Goal: Task Accomplishment & Management: Complete application form

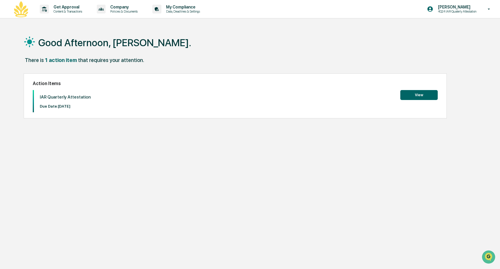
click at [425, 97] on button "View" at bounding box center [418, 95] width 37 height 10
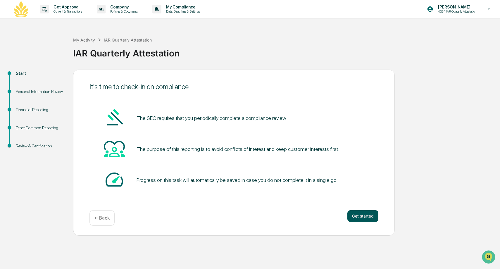
click at [364, 221] on button "Get started" at bounding box center [362, 216] width 31 height 12
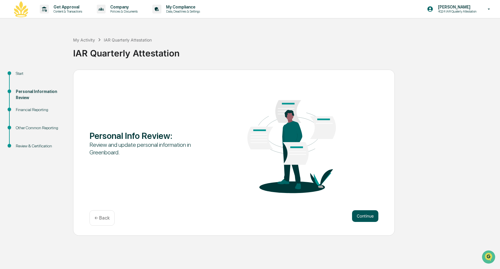
click at [363, 218] on button "Continue" at bounding box center [365, 216] width 26 height 12
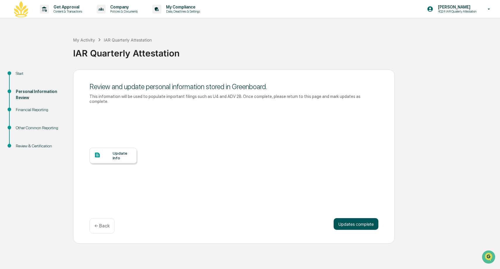
click at [357, 223] on button "Updates complete" at bounding box center [356, 224] width 45 height 12
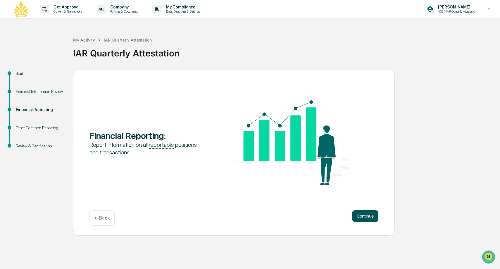
click at [358, 218] on button "Continue" at bounding box center [365, 216] width 26 height 12
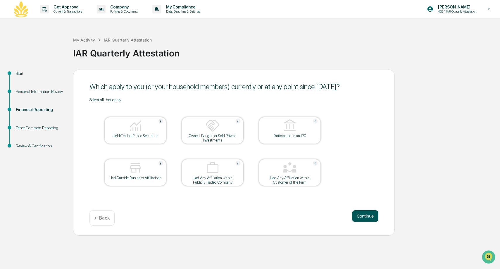
click at [357, 219] on button "Continue" at bounding box center [365, 216] width 26 height 12
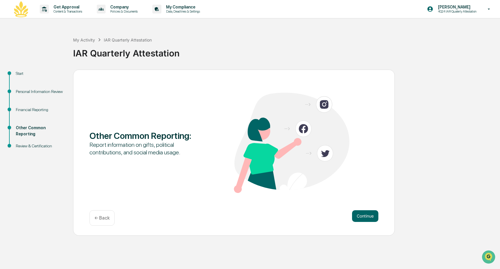
click at [357, 219] on button "Continue" at bounding box center [365, 216] width 26 height 12
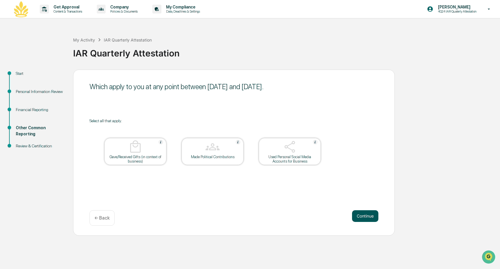
click at [358, 219] on button "Continue" at bounding box center [365, 216] width 26 height 12
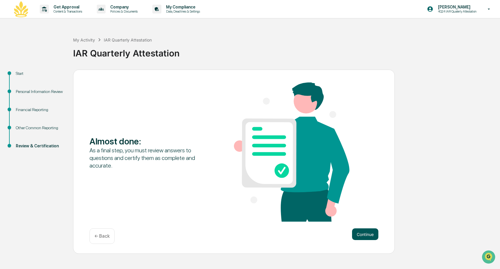
click at [357, 232] on button "Continue" at bounding box center [365, 234] width 26 height 12
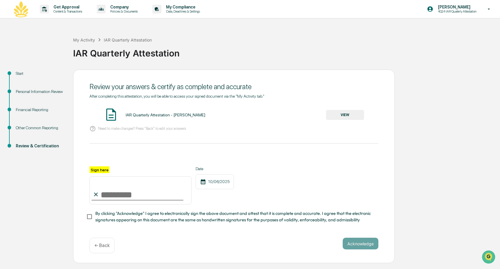
click at [143, 191] on input "Sign here" at bounding box center [140, 190] width 102 height 28
type input "**********"
click at [364, 243] on button "Acknowledge" at bounding box center [361, 244] width 36 height 12
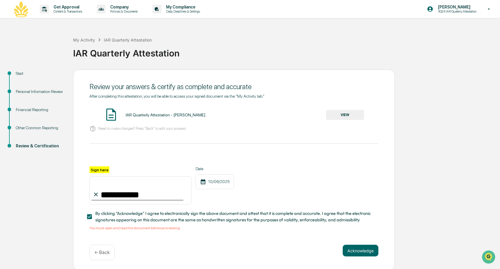
click at [359, 111] on button "VIEW" at bounding box center [345, 115] width 38 height 10
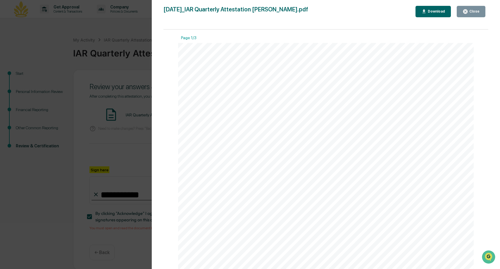
click at [471, 10] on div "Close" at bounding box center [473, 11] width 11 height 4
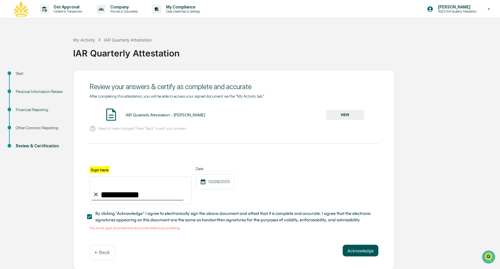
click at [362, 250] on button "Acknowledge" at bounding box center [361, 251] width 36 height 12
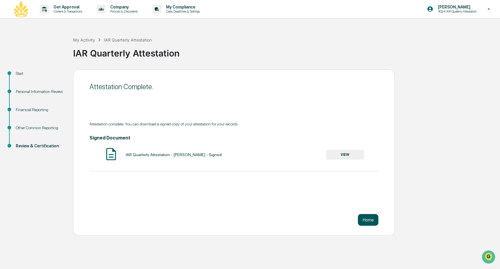
click at [366, 218] on button "Home" at bounding box center [368, 220] width 20 height 12
